Goal: Task Accomplishment & Management: Manage account settings

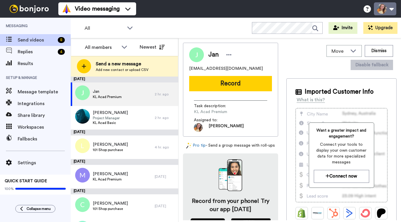
click at [390, 7] on button at bounding box center [385, 8] width 22 height 13
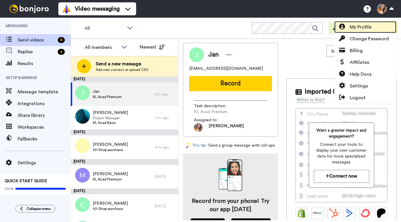
click at [371, 27] on span "My Profile" at bounding box center [361, 27] width 22 height 7
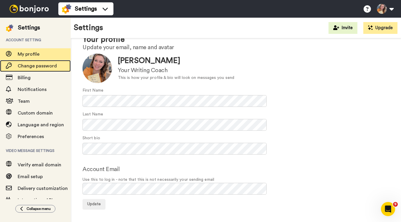
click at [51, 67] on span "Change password" at bounding box center [37, 66] width 39 height 5
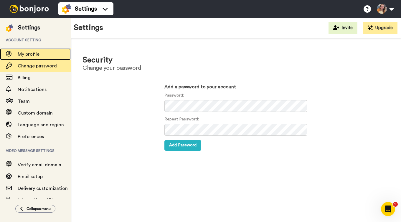
click at [47, 54] on span "My profile" at bounding box center [44, 54] width 53 height 7
